Goal: Navigation & Orientation: Find specific page/section

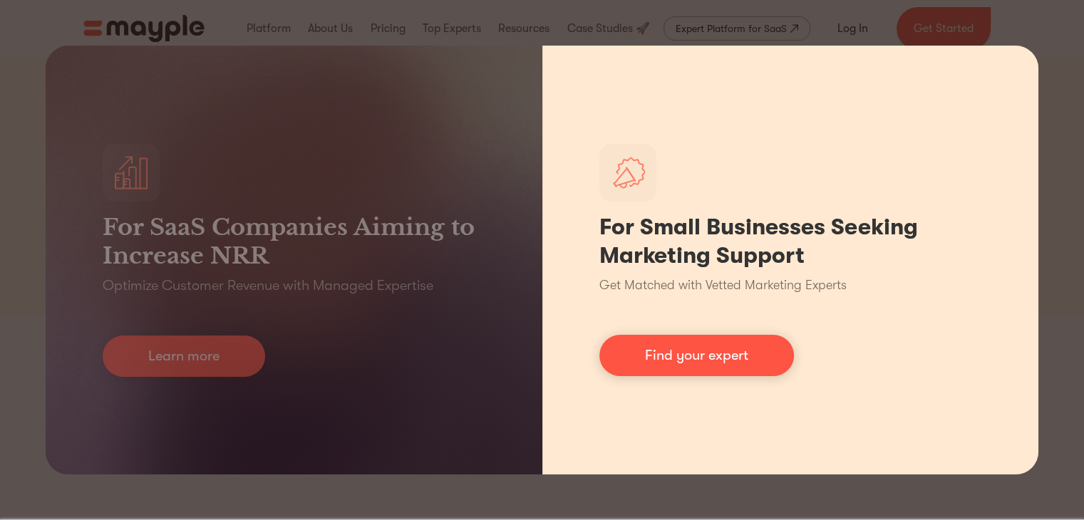
scroll to position [145, 0]
click at [714, 319] on div "For Small Businesses Seeking Marketing Support Get Matched with Vetted Marketin…" at bounding box center [791, 260] width 497 height 429
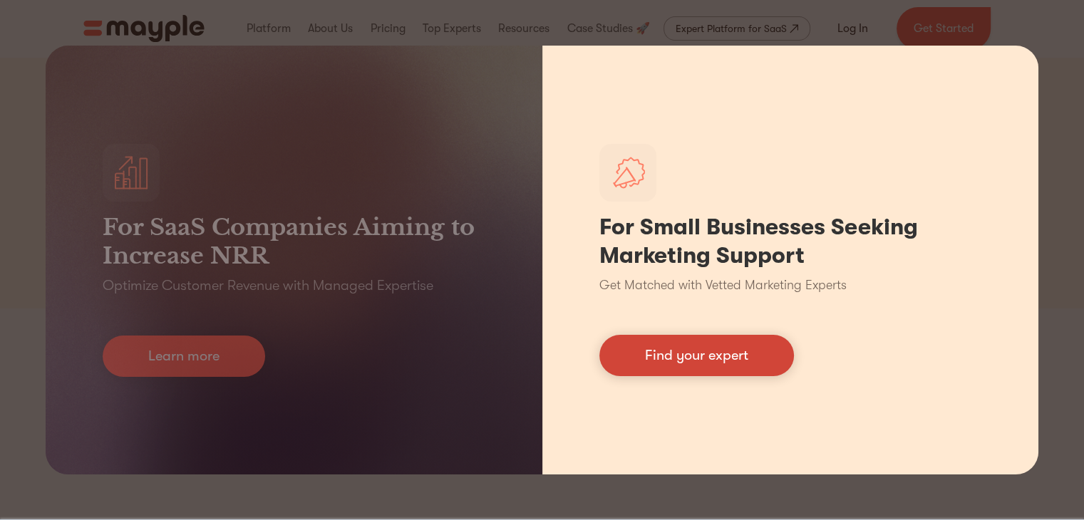
click at [704, 363] on link "Find your expert" at bounding box center [697, 355] width 195 height 41
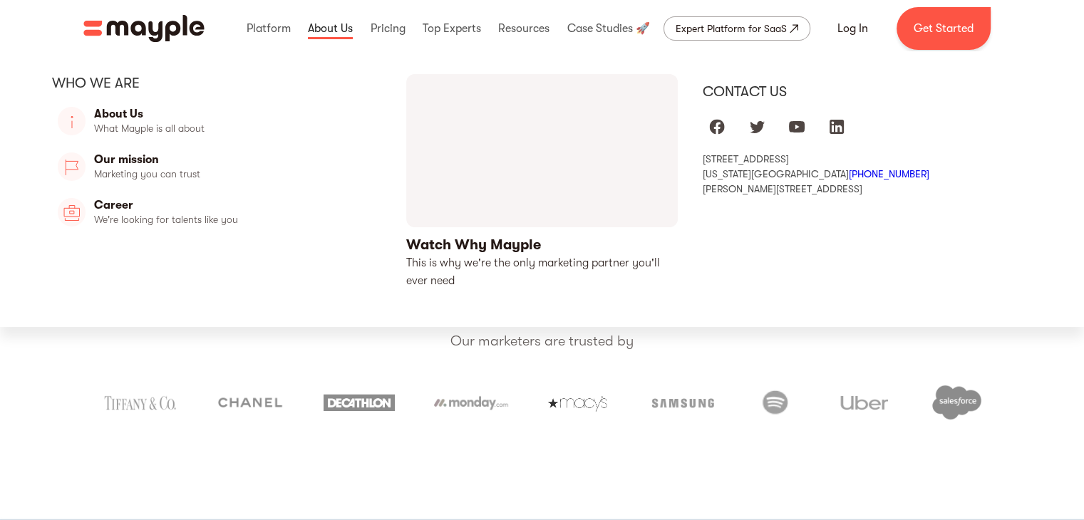
click at [349, 27] on link at bounding box center [330, 29] width 52 height 46
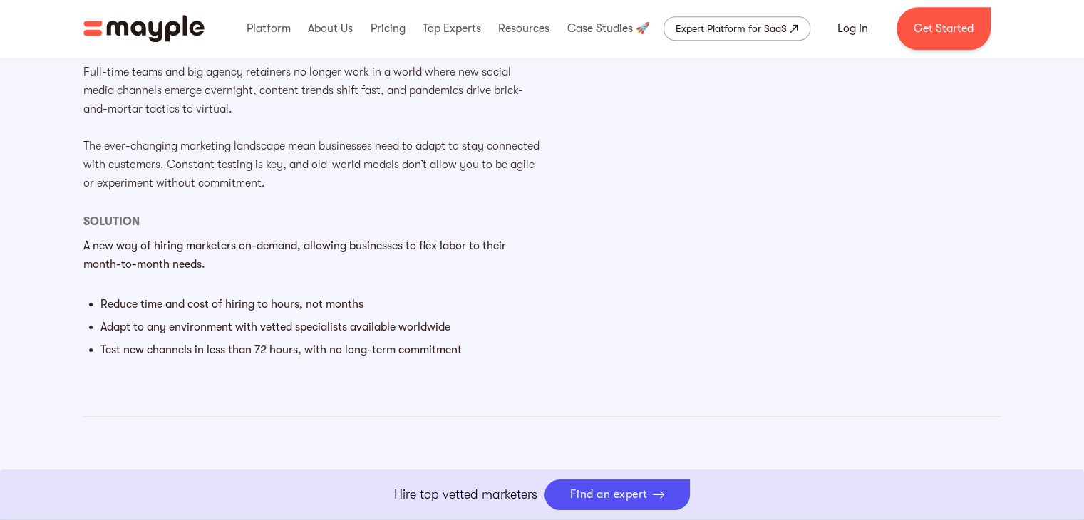
scroll to position [991, 0]
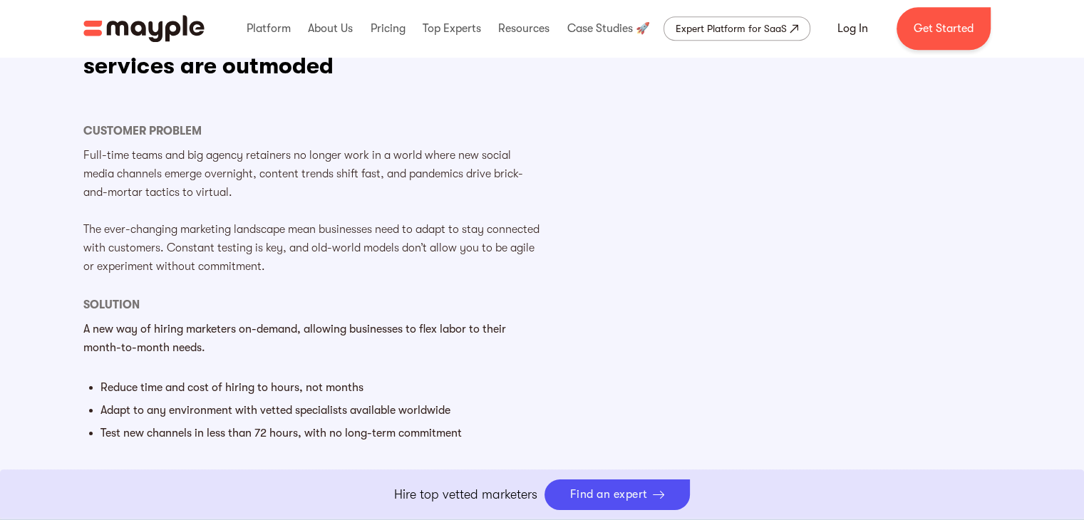
click at [786, 24] on div "Expert Platform for SaaS" at bounding box center [731, 28] width 111 height 17
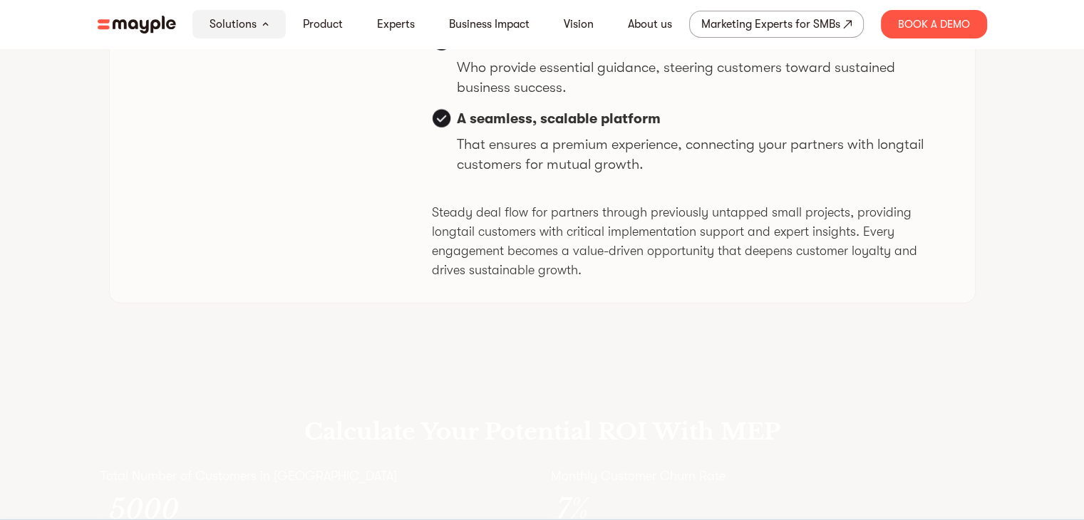
scroll to position [3493, 0]
